Goal: Task Accomplishment & Management: Manage account settings

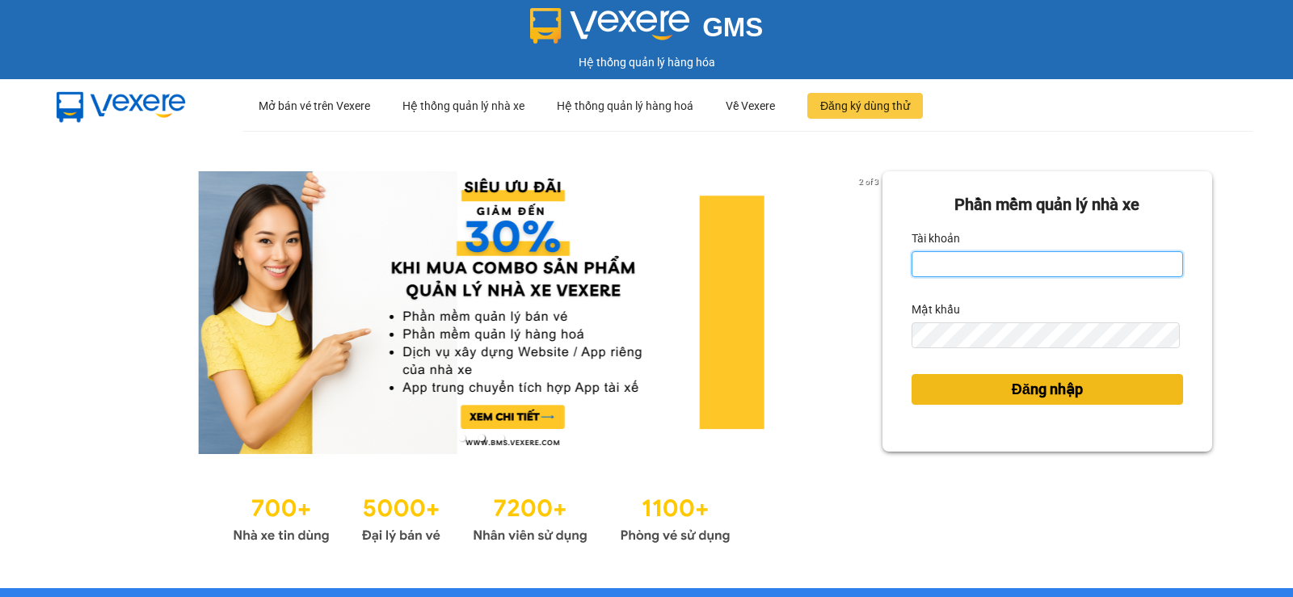
type input "pvgodau.dongphuoc"
click at [1062, 393] on span "Đăng nhập" at bounding box center [1047, 389] width 71 height 23
